Goal: Submit feedback/report problem

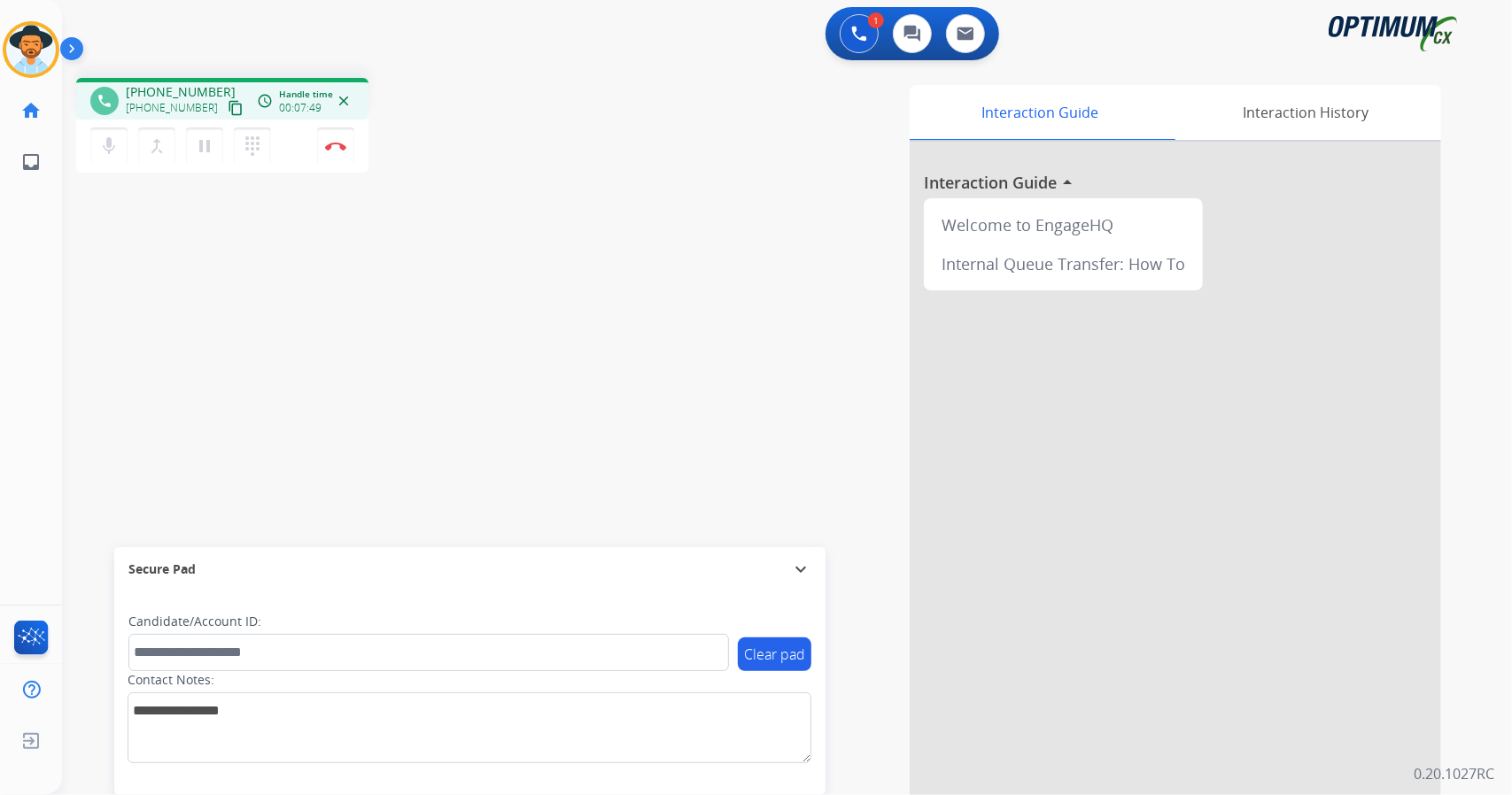
scroll to position [0, 5]
click at [340, 139] on button "Disconnect" at bounding box center [336, 146] width 37 height 37
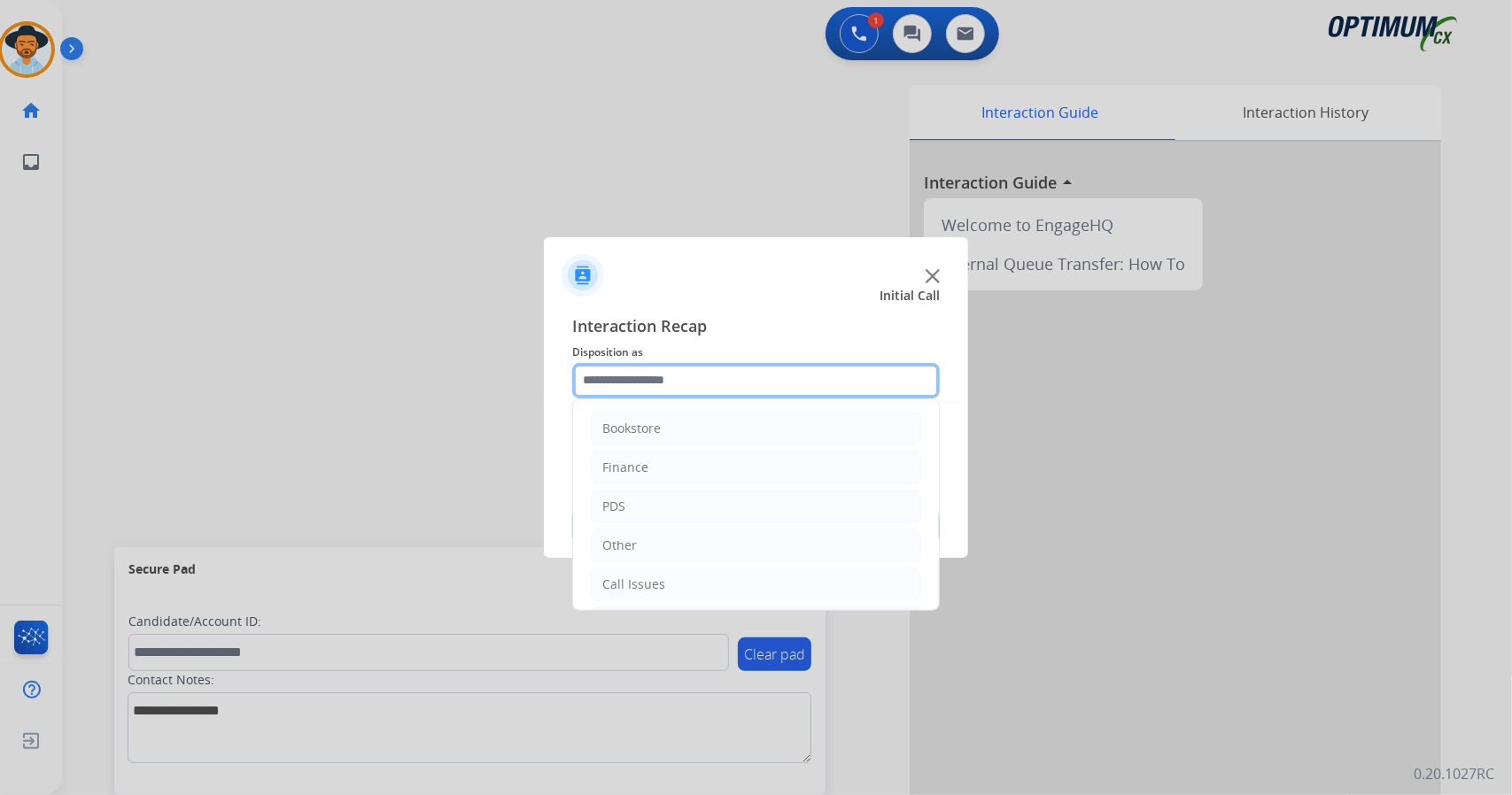
click at [725, 386] on input "text" at bounding box center [755, 380] width 367 height 35
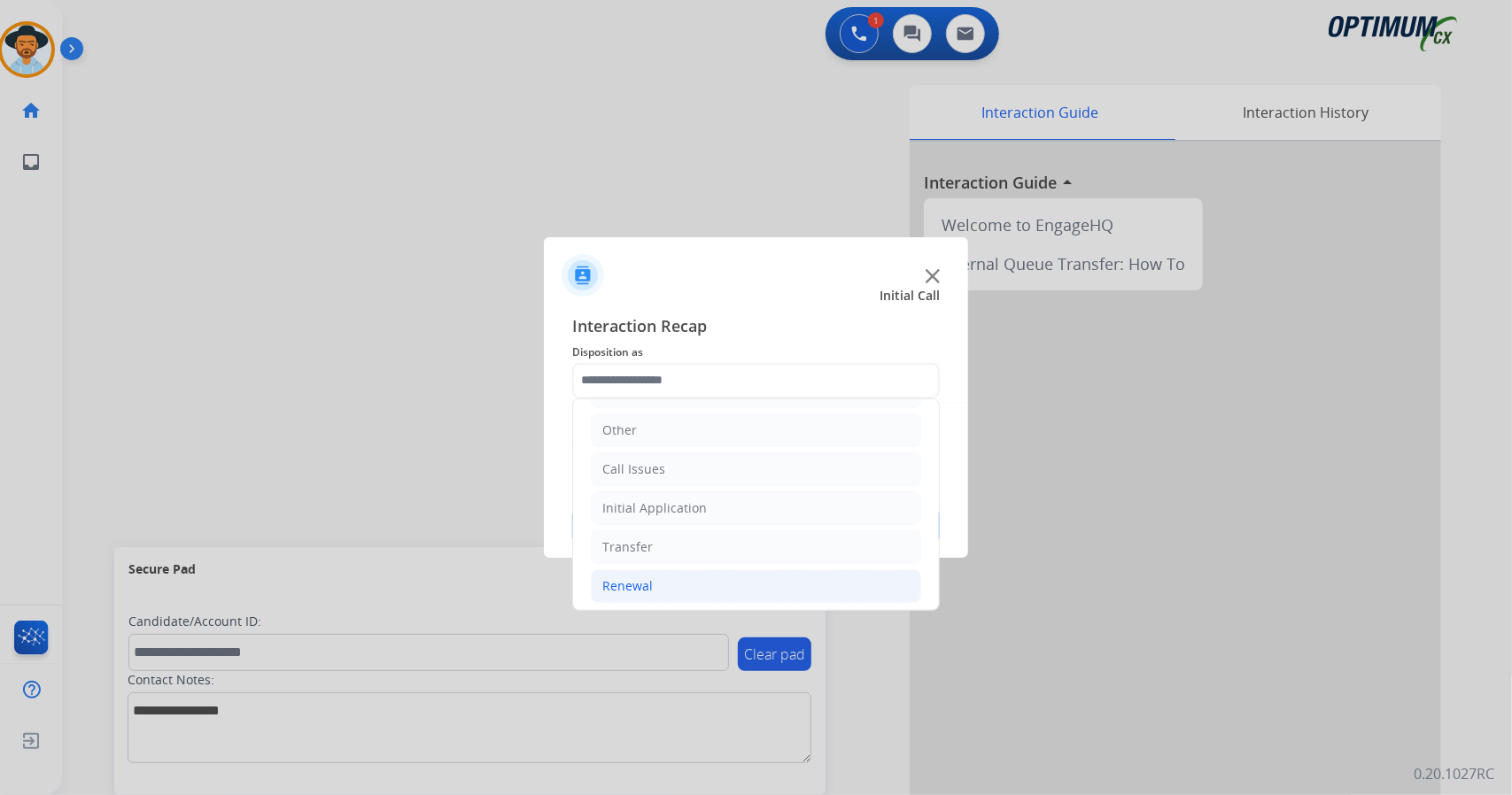
click at [772, 569] on li "Renewal" at bounding box center [756, 585] width 330 height 33
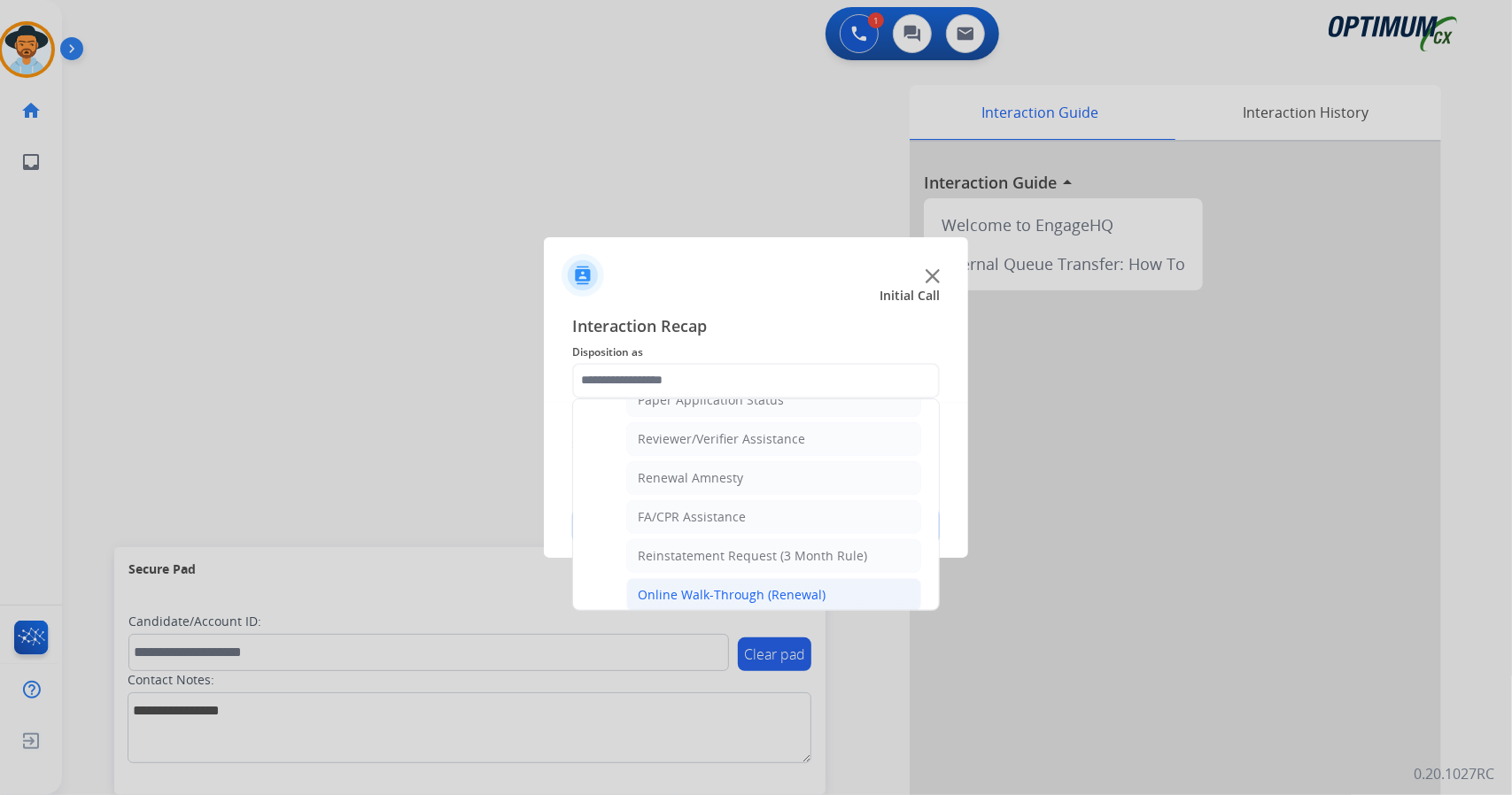
click at [783, 589] on div "Online Walk-Through (Renewal)" at bounding box center [731, 595] width 188 height 18
type input "**********"
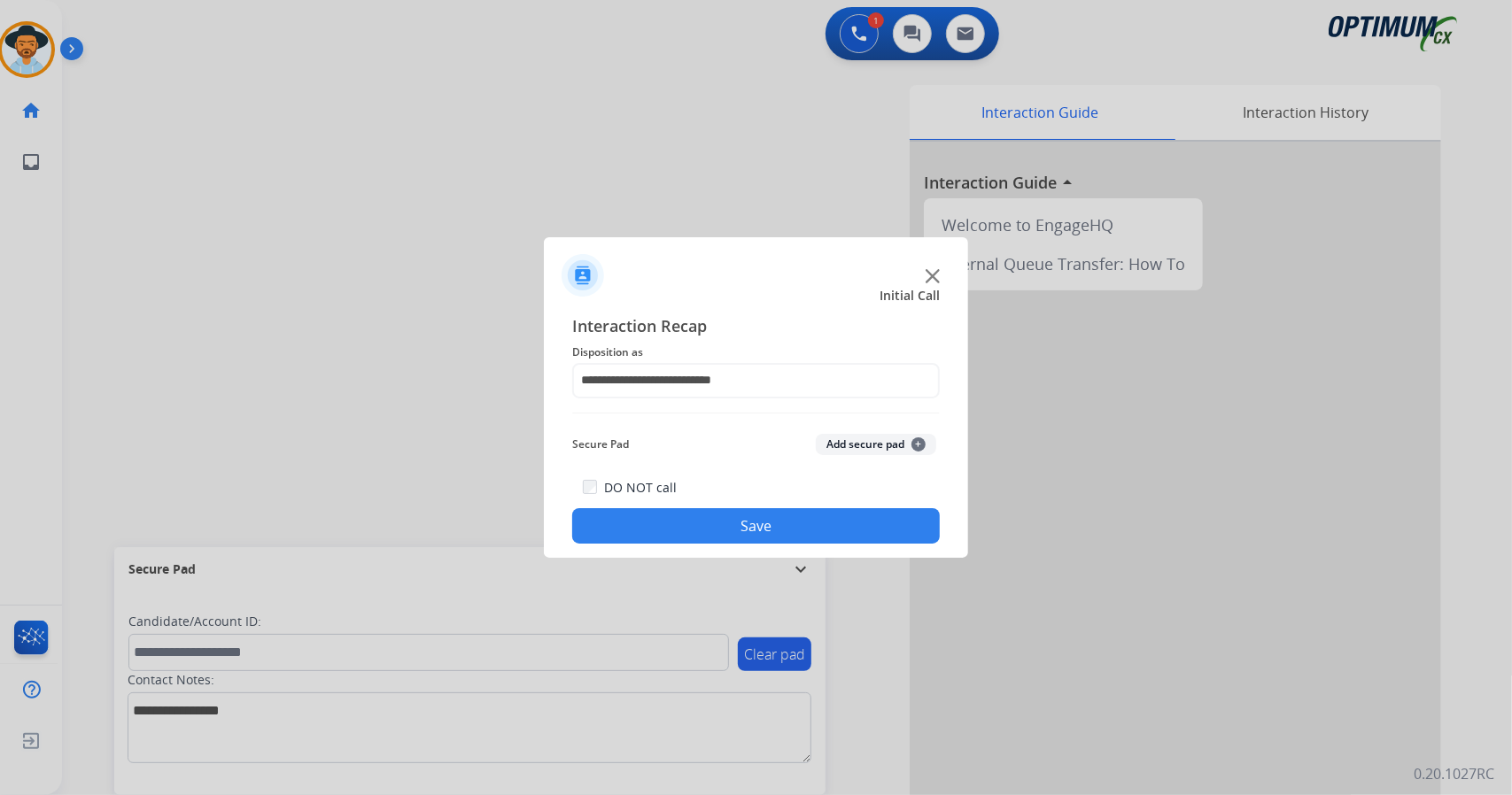
click at [774, 529] on button "Save" at bounding box center [755, 525] width 367 height 35
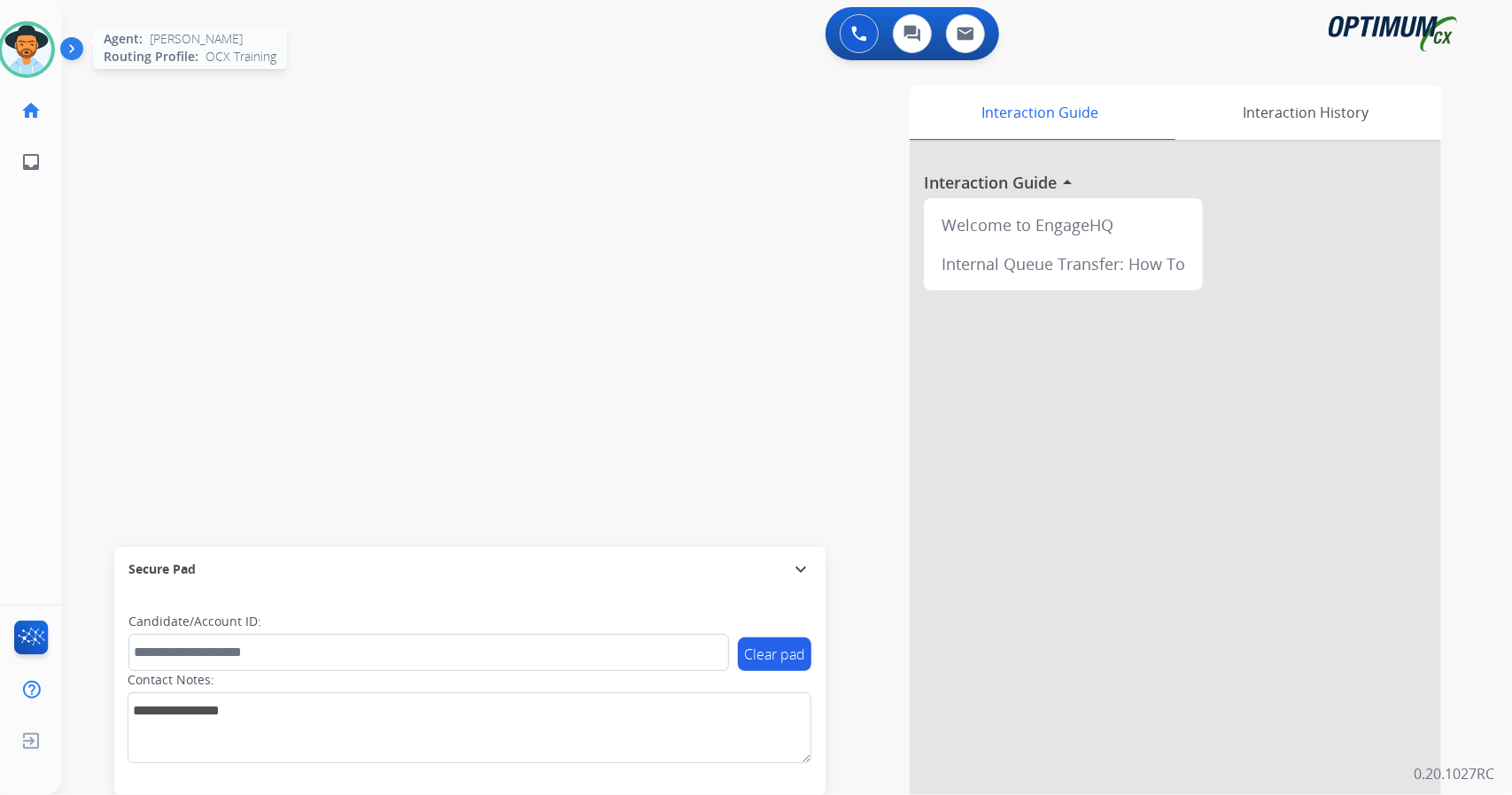
click at [19, 38] on img at bounding box center [27, 50] width 50 height 50
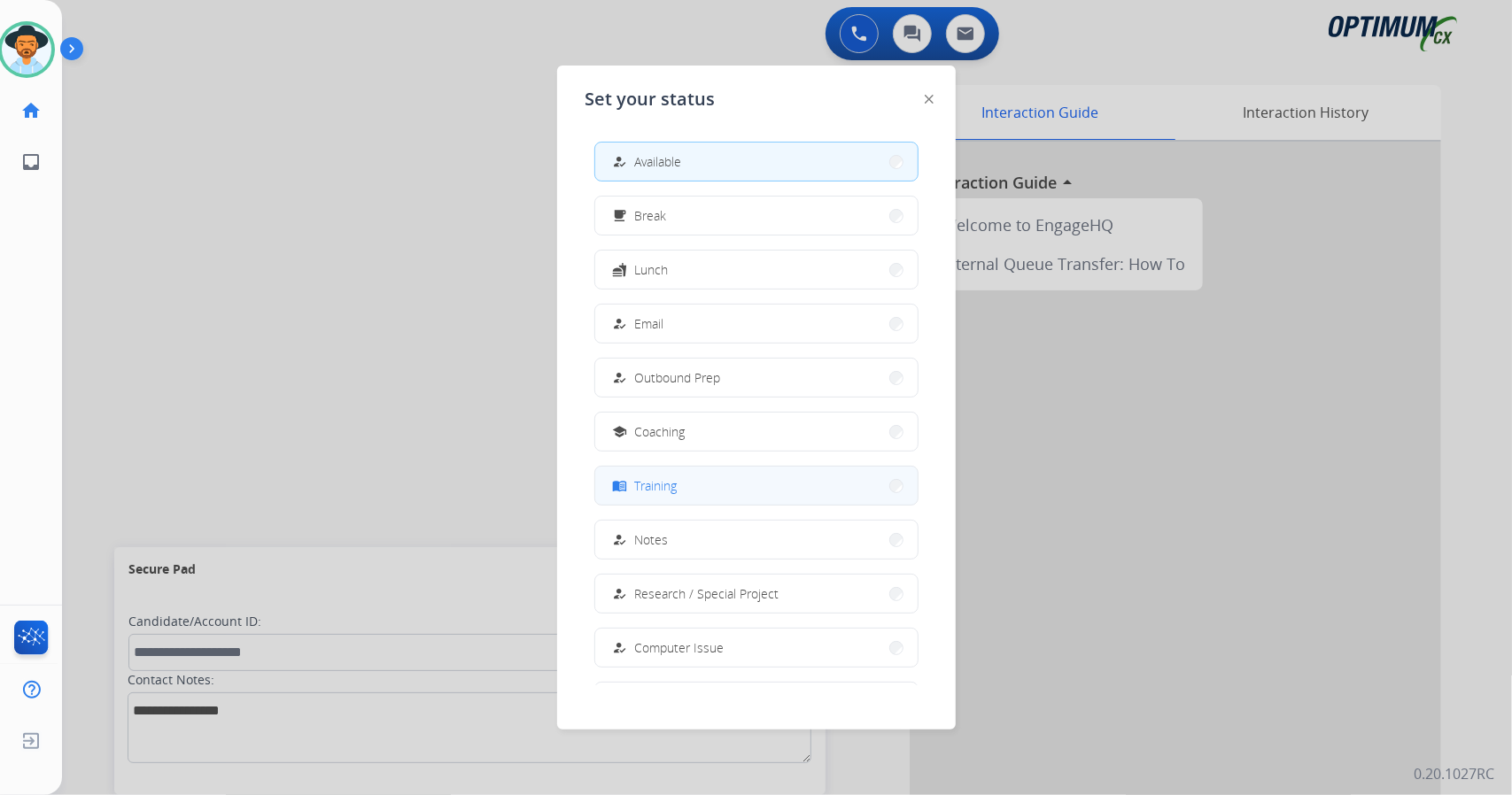
click at [701, 493] on button "menu_book Training" at bounding box center [756, 486] width 322 height 38
